Goal: Transaction & Acquisition: Purchase product/service

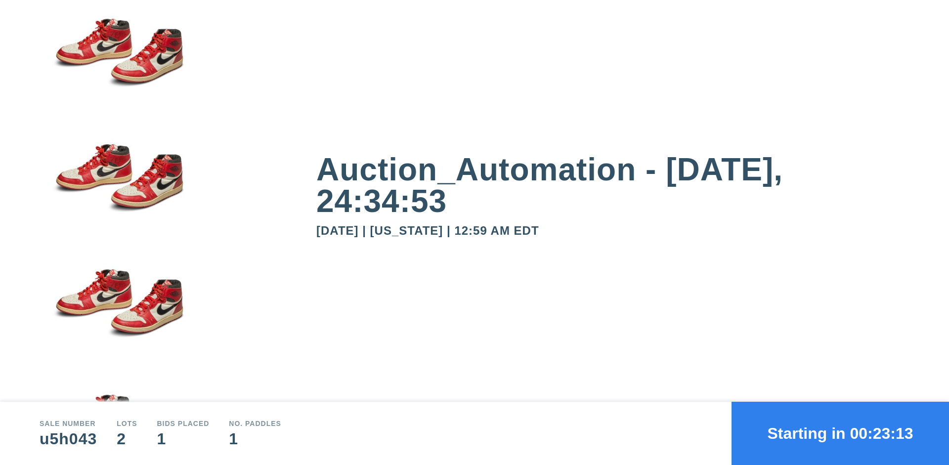
click at [841, 434] on button "Starting in 00:23:13" at bounding box center [841, 433] width 218 height 63
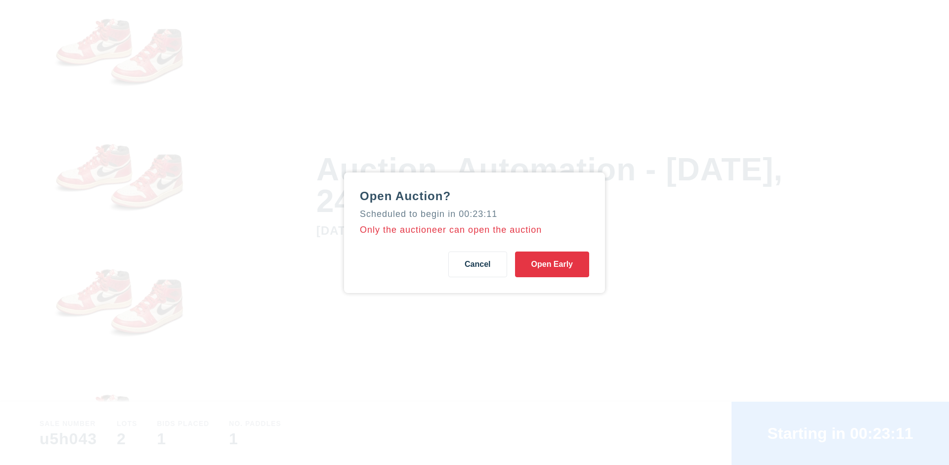
click at [552, 264] on button "Open Early" at bounding box center [552, 265] width 74 height 26
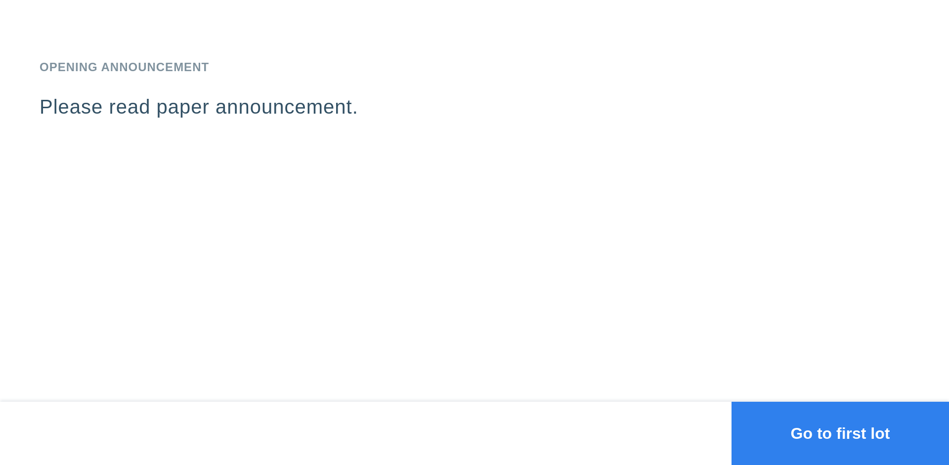
click at [841, 434] on button "Go to first lot" at bounding box center [841, 433] width 218 height 63
